Goal: Task Accomplishment & Management: Complete application form

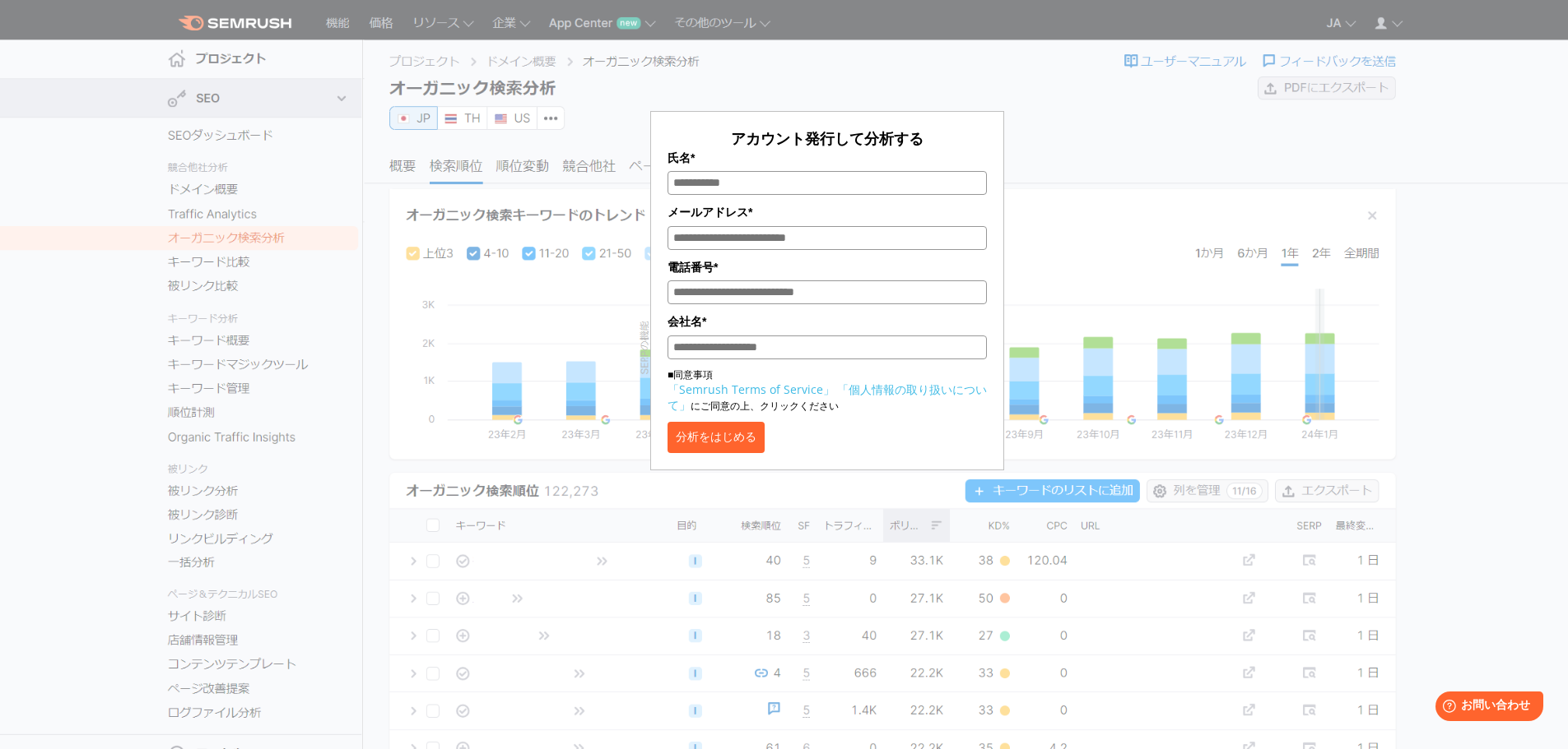
click at [765, 443] on button "分析をはじめる" at bounding box center [715, 437] width 97 height 32
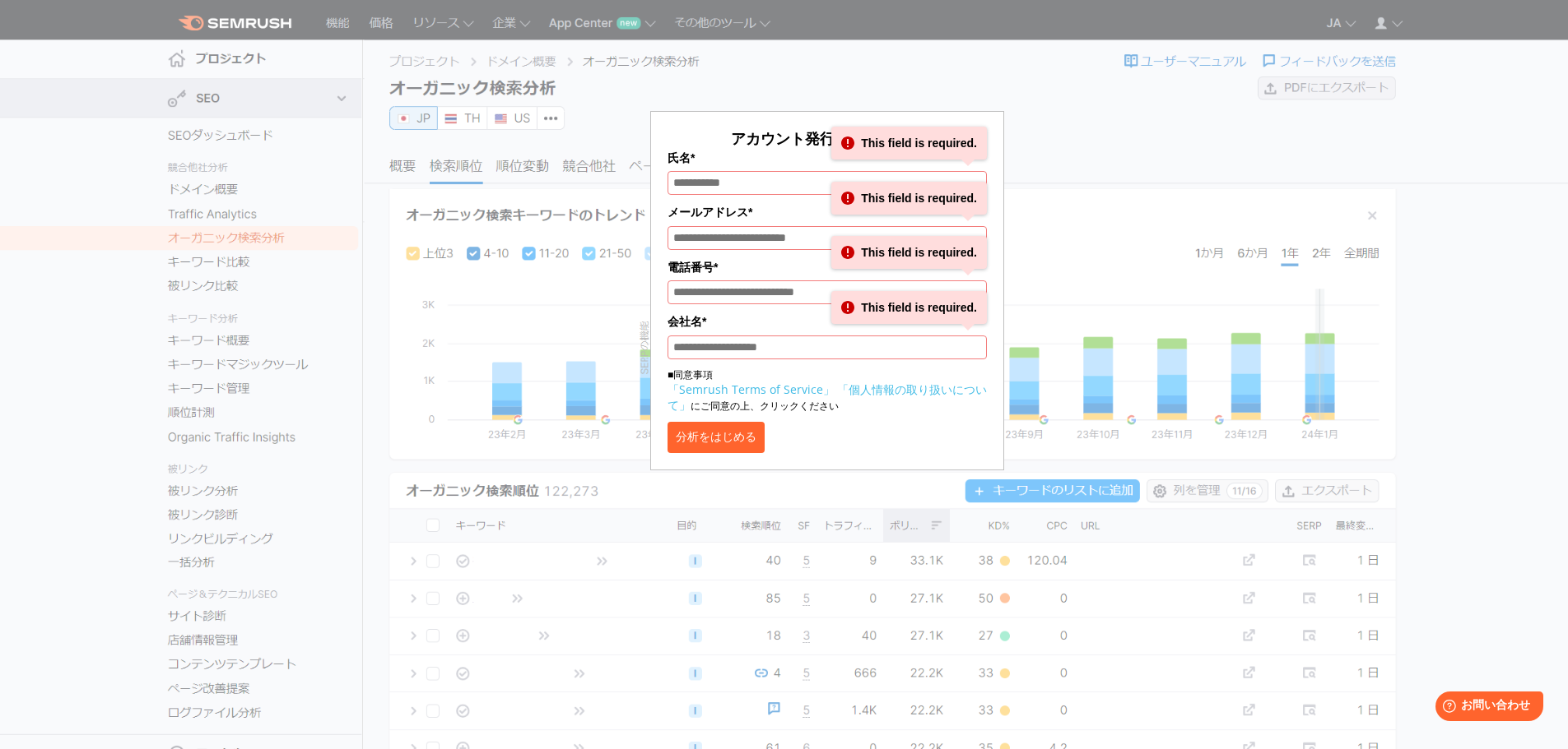
click at [1090, 235] on div "アカウント発行して分析する 氏名* This field is required. メールアドレス* This field is required. 電話番号…" at bounding box center [826, 246] width 823 height 450
drag, startPoint x: 705, startPoint y: 116, endPoint x: 819, endPoint y: 117, distance: 114.0
click at [819, 117] on form "アカウント発行して分析する 氏名* This field is required. メールアドレス* This field is required. 電話番号…" at bounding box center [826, 291] width 354 height 360
